Goal: Check status: Check status

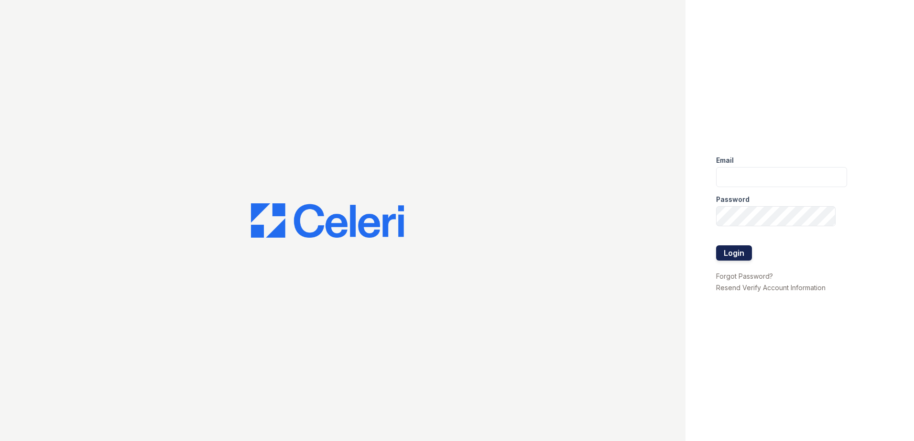
type input "[EMAIL_ADDRESS][DOMAIN_NAME]"
click at [730, 251] on button "Login" at bounding box center [734, 253] width 36 height 15
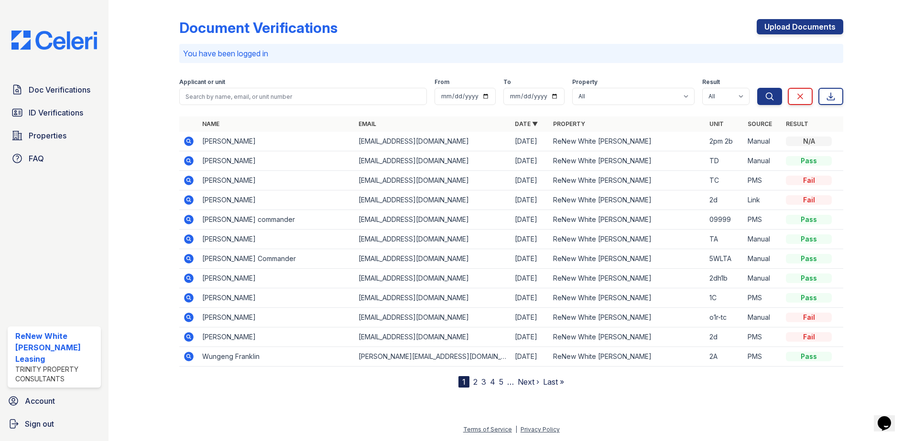
click at [191, 182] on icon at bounding box center [188, 180] width 11 height 11
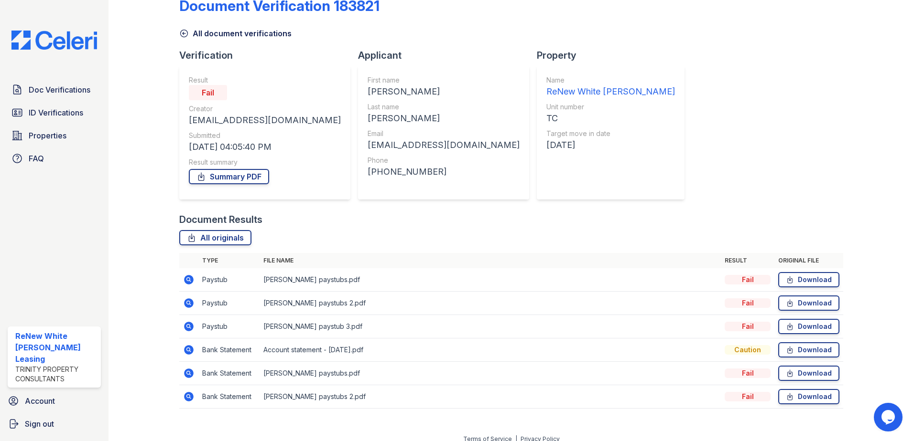
scroll to position [32, 0]
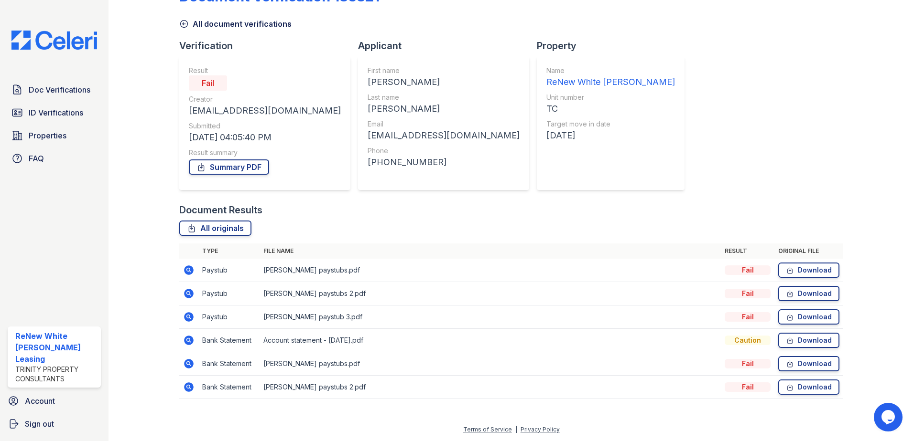
click at [189, 270] on icon at bounding box center [188, 270] width 2 height 2
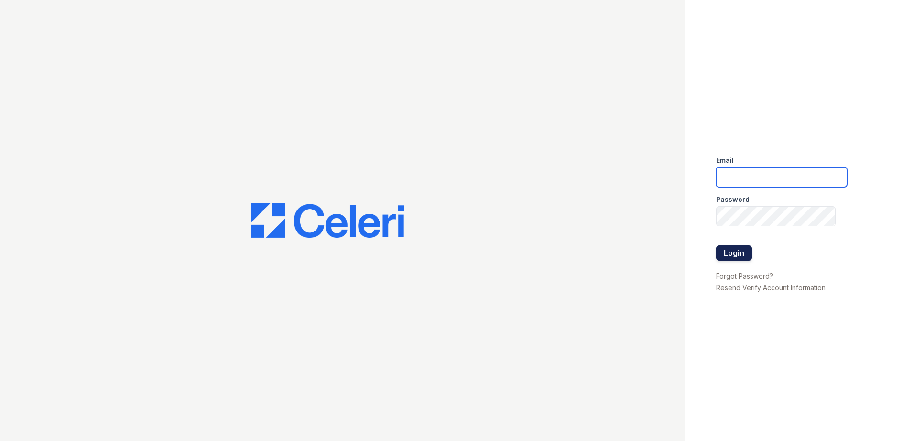
type input "[EMAIL_ADDRESS][DOMAIN_NAME]"
click at [744, 254] on button "Login" at bounding box center [734, 253] width 36 height 15
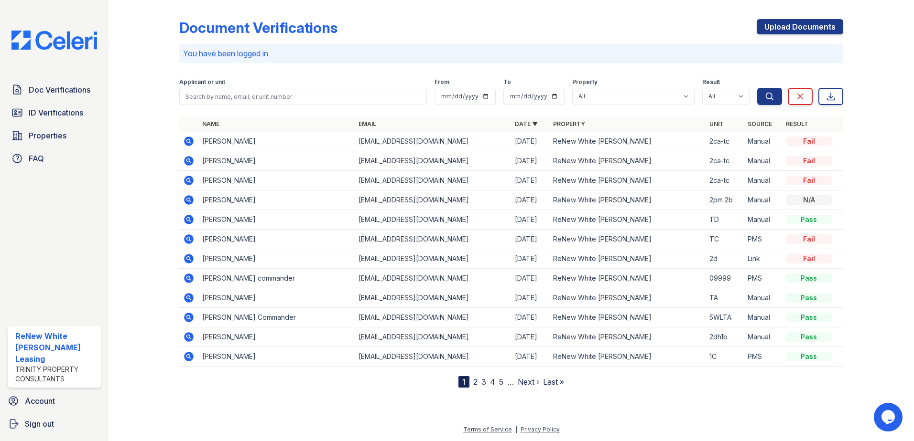
click at [186, 182] on icon at bounding box center [189, 181] width 10 height 10
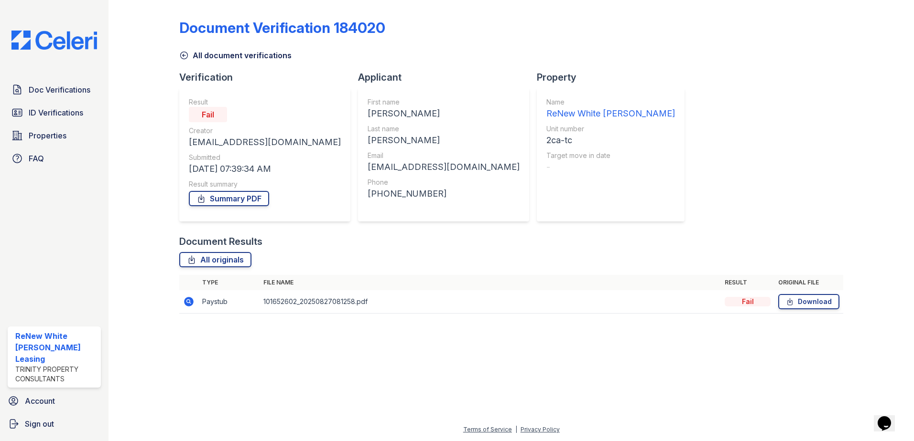
click at [191, 301] on icon at bounding box center [189, 302] width 10 height 10
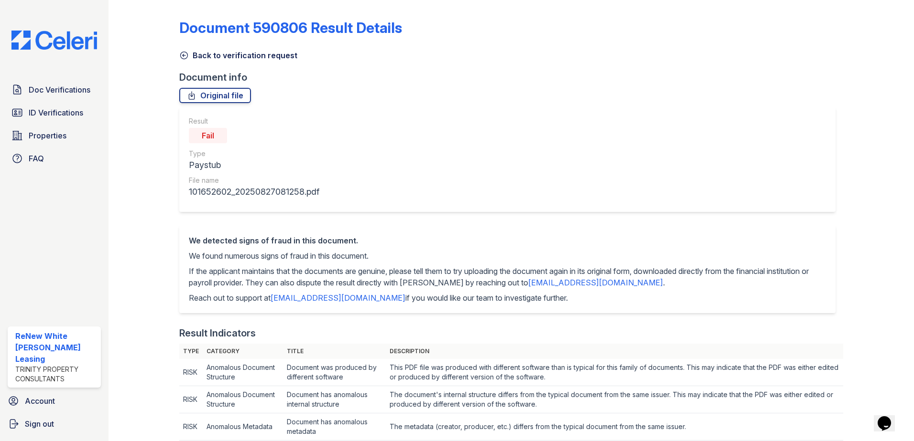
click at [376, 151] on div "Result Fail Type Paystub File name 101652602_20250827081258.pdf" at bounding box center [507, 159] width 656 height 105
click at [206, 56] on link "Back to verification request" at bounding box center [238, 55] width 118 height 11
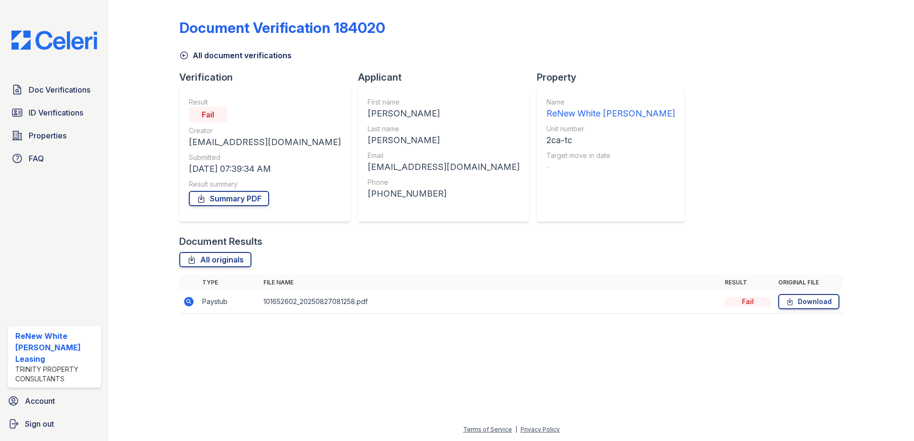
click at [248, 53] on link "All document verifications" at bounding box center [235, 55] width 112 height 11
